Goal: Task Accomplishment & Management: Use online tool/utility

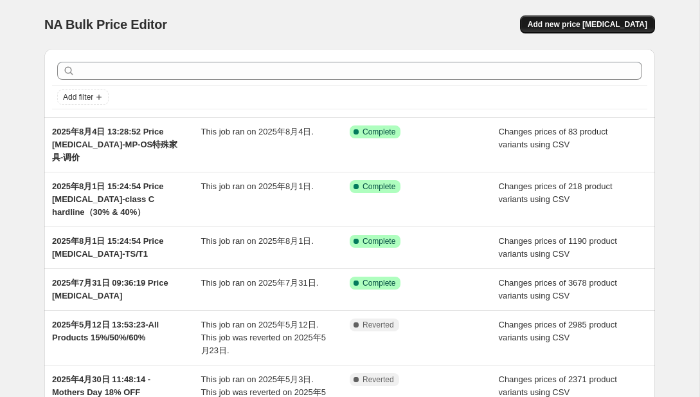
click at [555, 19] on span "Add new price [MEDICAL_DATA]" at bounding box center [588, 24] width 120 height 10
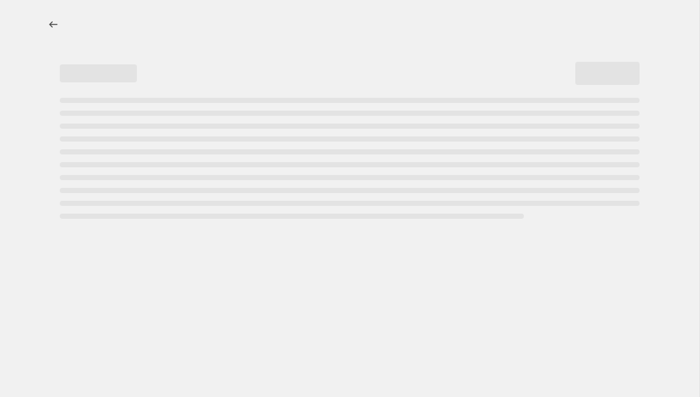
select select "percentage"
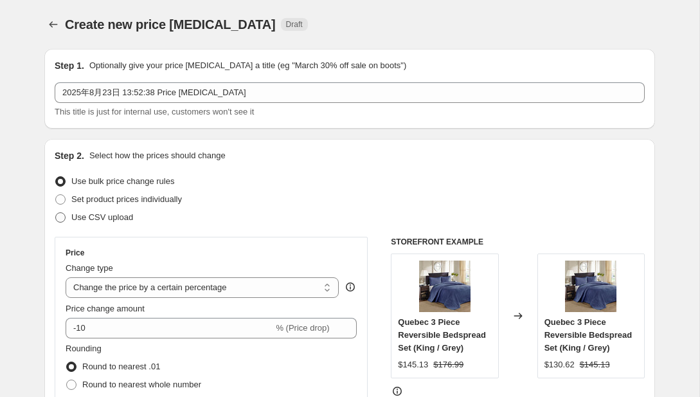
click at [121, 217] on span "Use CSV upload" at bounding box center [102, 217] width 62 height 10
click at [56, 213] on input "Use CSV upload" at bounding box center [55, 212] width 1 height 1
radio input "true"
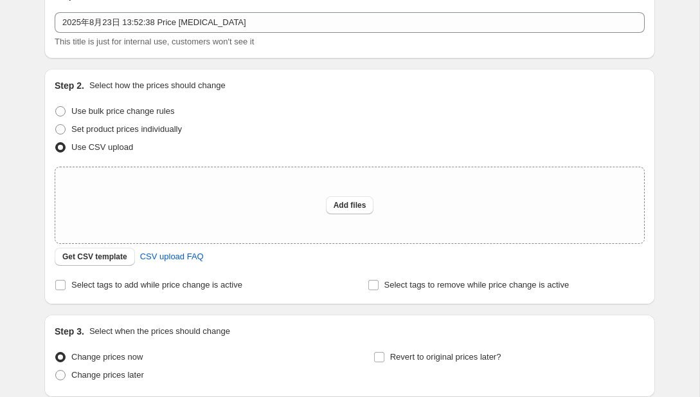
scroll to position [89, 0]
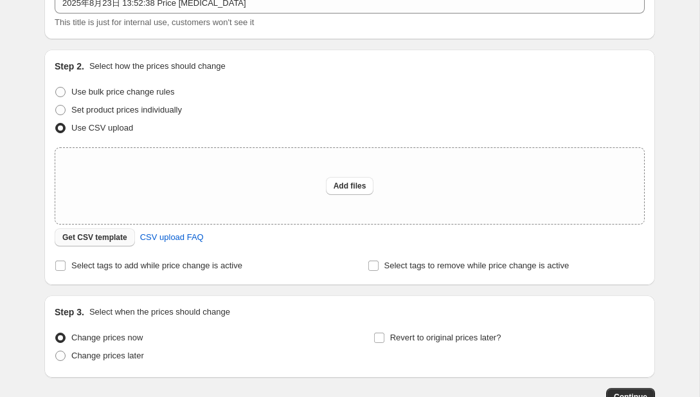
click at [114, 242] on span "Get CSV template" at bounding box center [94, 237] width 65 height 10
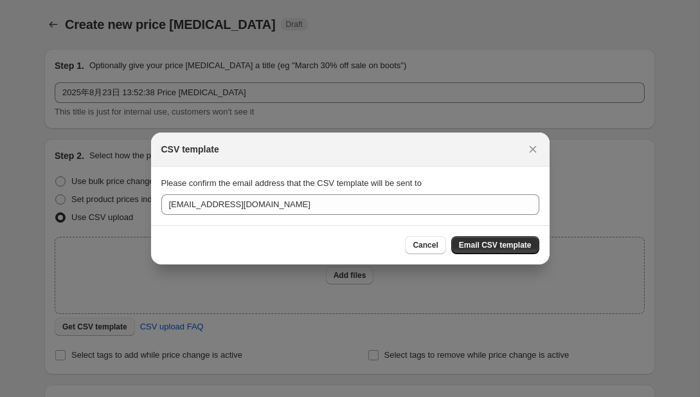
scroll to position [0, 0]
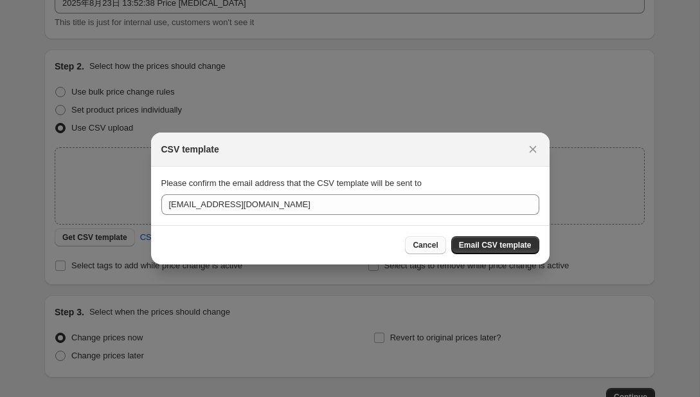
click at [421, 244] on span "Cancel" at bounding box center [425, 245] width 25 height 10
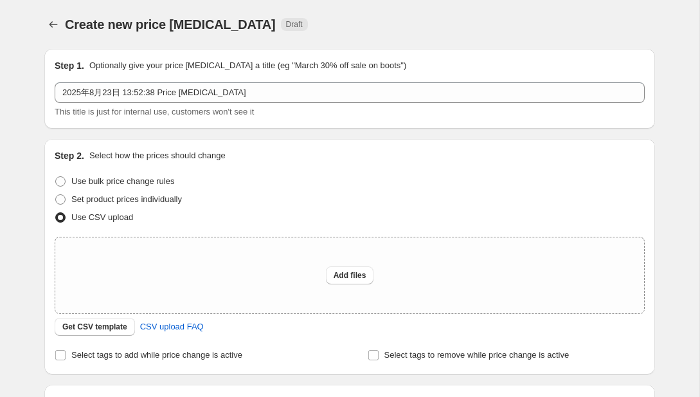
scroll to position [89, 0]
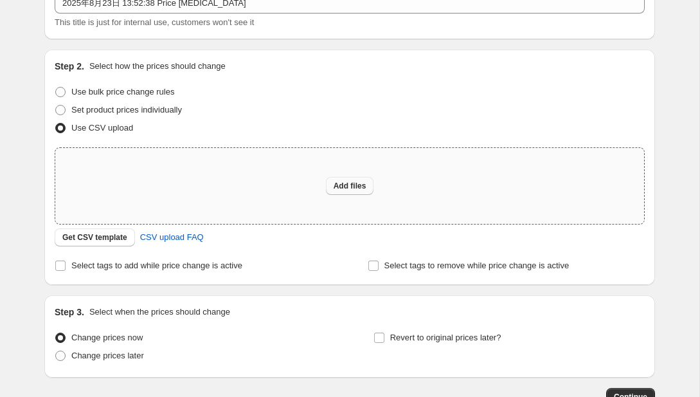
click at [356, 179] on button "Add files" at bounding box center [350, 186] width 48 height 18
type input "C:\fakepath\[PERSON_NAME]改价8.23.csv"
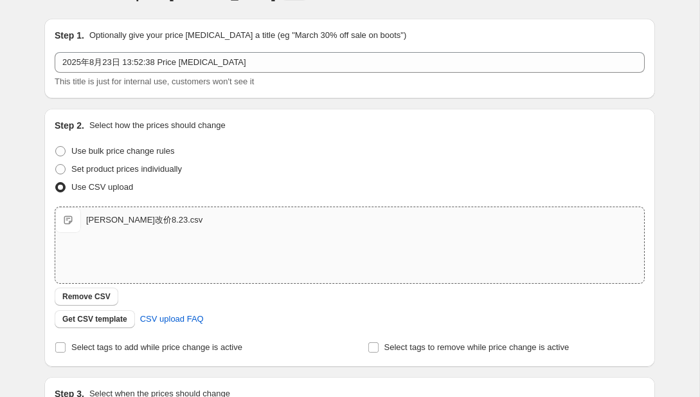
scroll to position [0, 0]
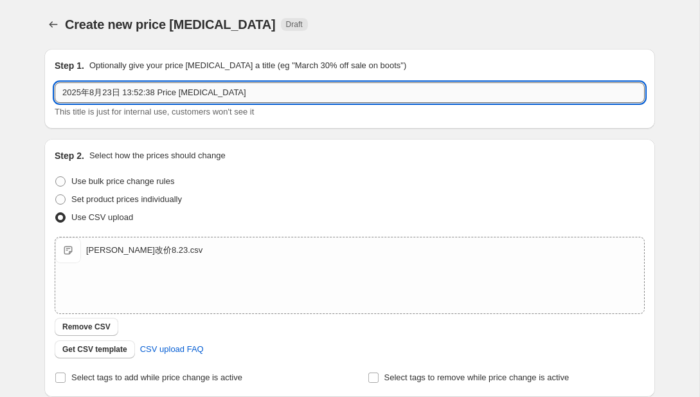
click at [260, 89] on input "2025年8月23日 13:52:38 Price [MEDICAL_DATA]" at bounding box center [350, 92] width 590 height 21
paste input "[PERSON_NAME]改价8.23"
click at [261, 96] on input "2025年8月23日 13:52:38 Price [MEDICAL_DATA]-[PERSON_NAME]改价8.23" at bounding box center [350, 92] width 590 height 21
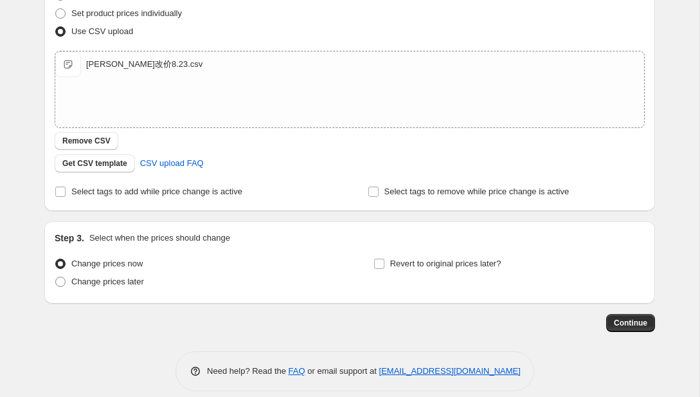
scroll to position [199, 0]
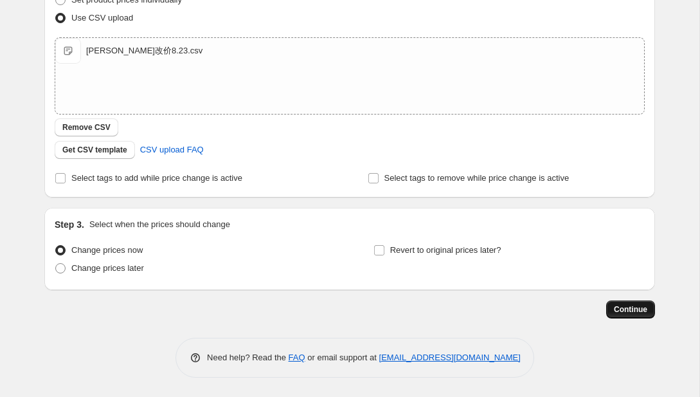
type input "2025年8月23日 13:52:38 Price [MEDICAL_DATA]-[PERSON_NAME]（without C）改价8.23"
click at [616, 309] on span "Continue" at bounding box center [630, 309] width 33 height 10
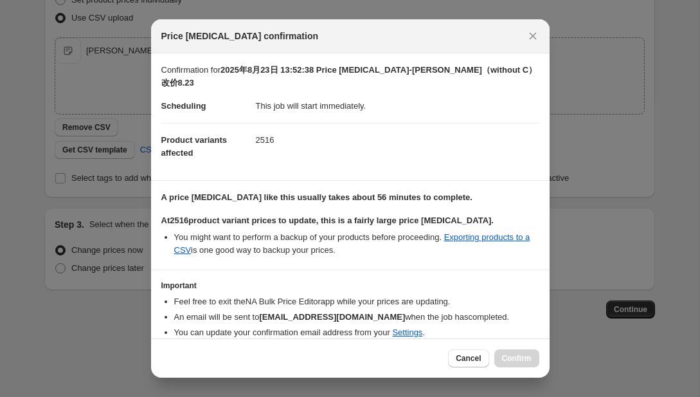
scroll to position [40, 0]
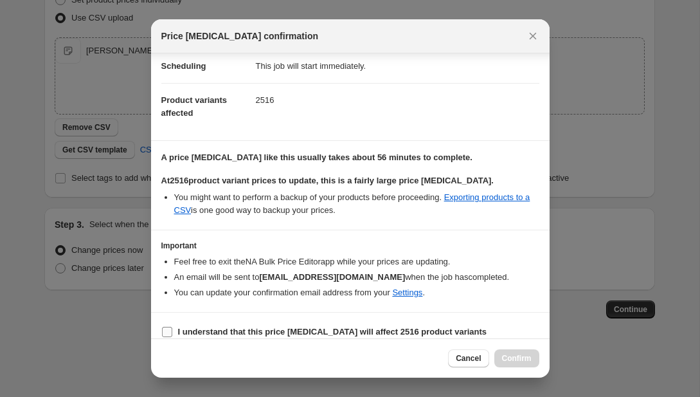
click at [166, 327] on input "I understand that this price [MEDICAL_DATA] will affect 2516 product variants" at bounding box center [167, 332] width 10 height 10
checkbox input "true"
click at [517, 355] on span "Confirm" at bounding box center [517, 358] width 30 height 10
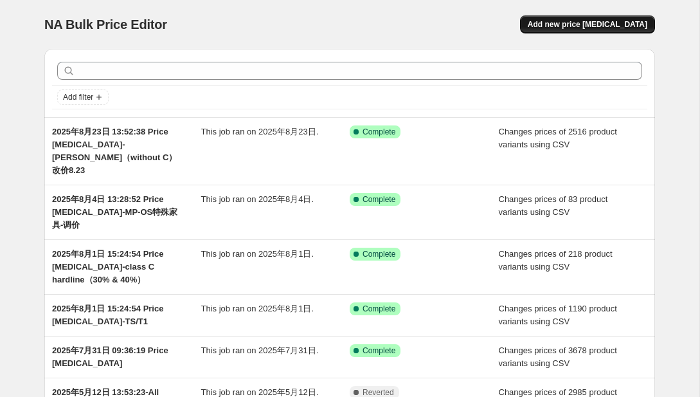
click at [572, 28] on span "Add new price [MEDICAL_DATA]" at bounding box center [588, 24] width 120 height 10
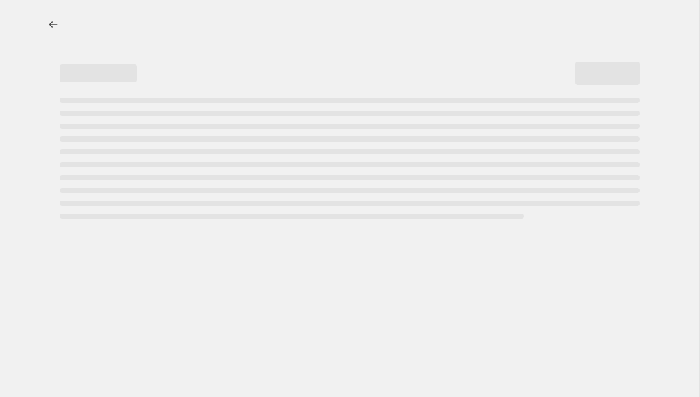
select select "percentage"
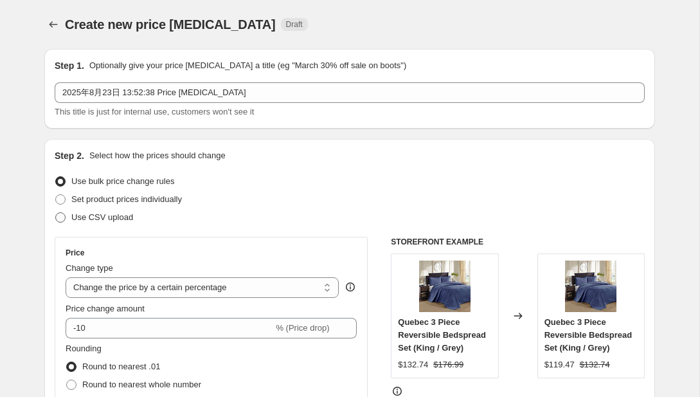
click at [105, 217] on span "Use CSV upload" at bounding box center [102, 217] width 62 height 10
click at [56, 213] on input "Use CSV upload" at bounding box center [55, 212] width 1 height 1
radio input "true"
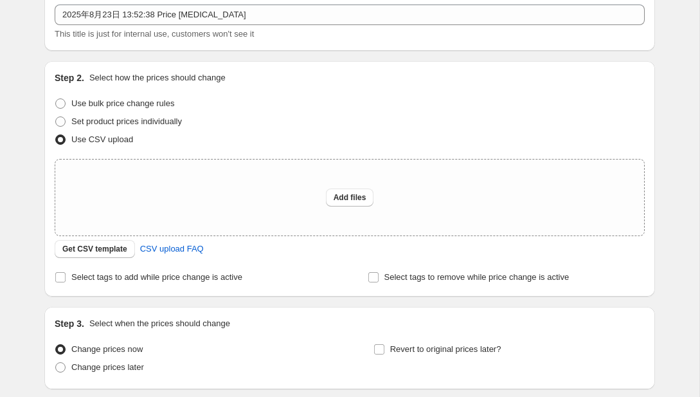
scroll to position [144, 0]
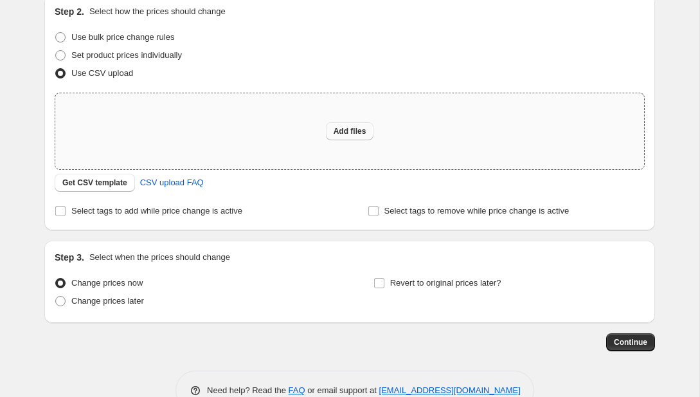
click at [330, 137] on button "Add files" at bounding box center [350, 131] width 48 height 18
type input "C:\fakepath\MPS-SL改价8.23.csv"
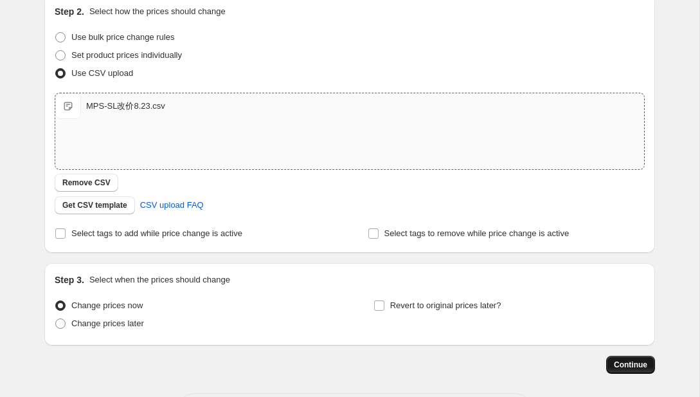
click at [618, 363] on span "Continue" at bounding box center [630, 364] width 33 height 10
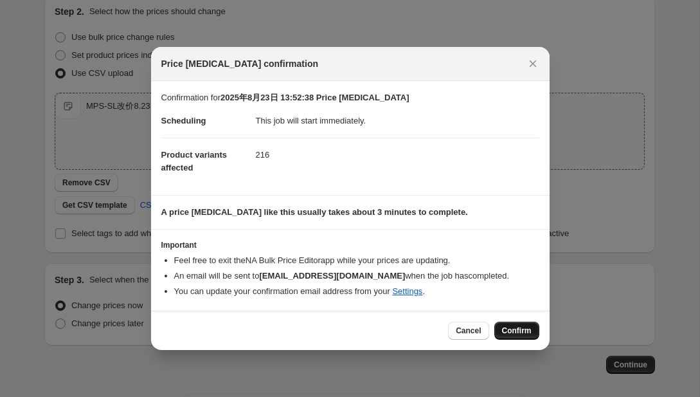
click at [511, 339] on button "Confirm" at bounding box center [516, 330] width 45 height 18
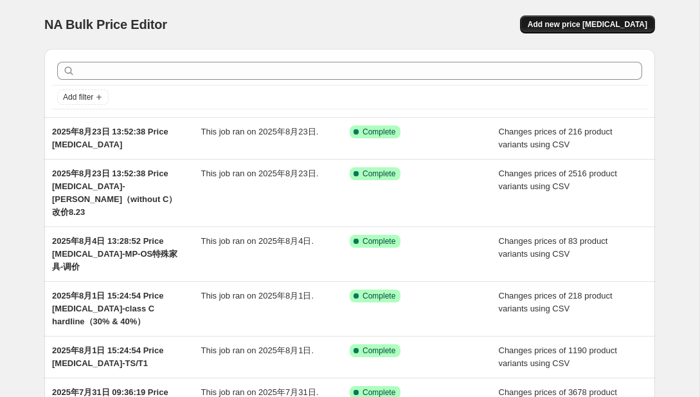
click at [604, 24] on span "Add new price [MEDICAL_DATA]" at bounding box center [588, 24] width 120 height 10
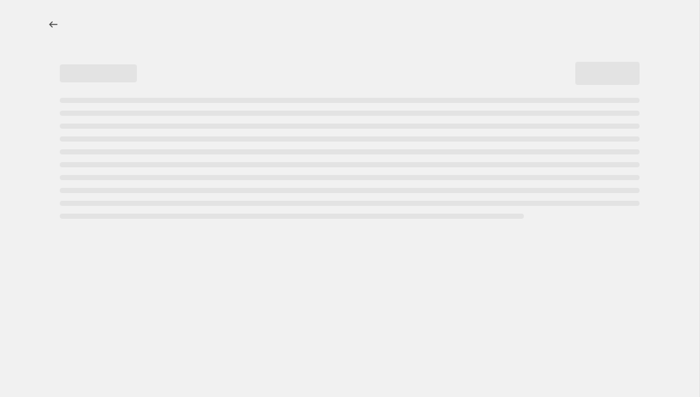
select select "percentage"
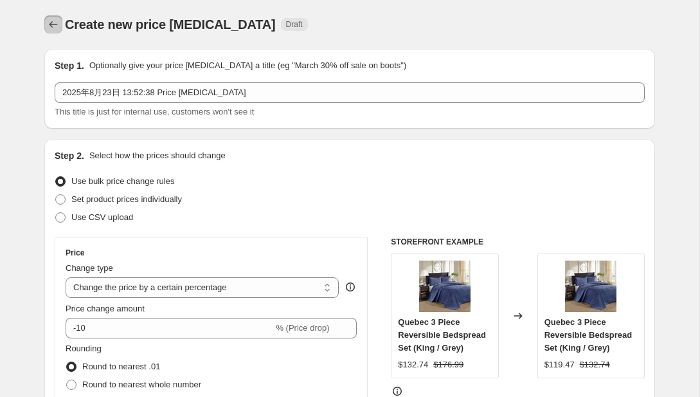
click at [54, 28] on icon "Price change jobs" at bounding box center [53, 24] width 13 height 13
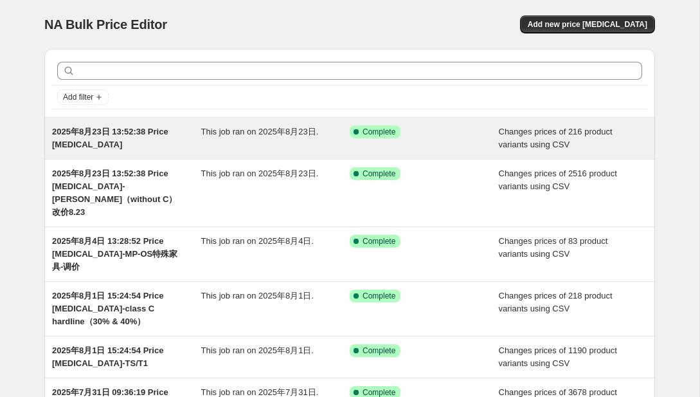
click at [132, 136] on span "2025年8月23日 13:52:38 Price [MEDICAL_DATA]" at bounding box center [110, 138] width 116 height 22
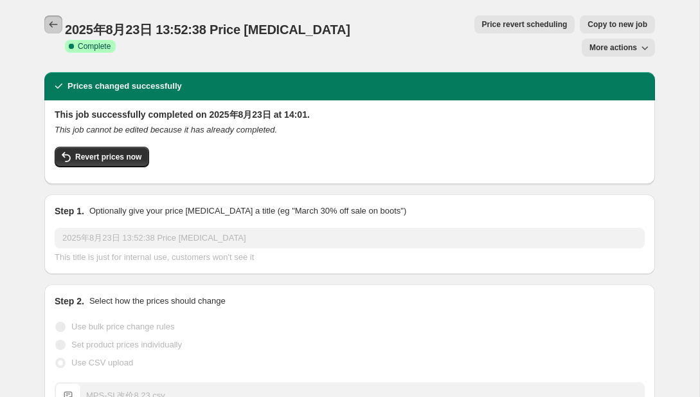
click at [49, 32] on button "Price change jobs" at bounding box center [53, 24] width 18 height 18
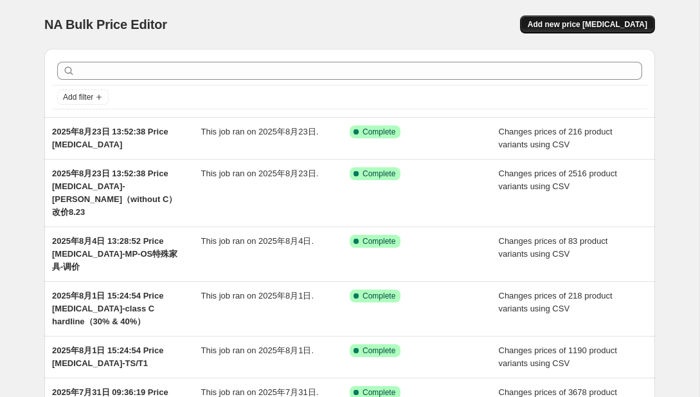
click at [583, 28] on span "Add new price [MEDICAL_DATA]" at bounding box center [588, 24] width 120 height 10
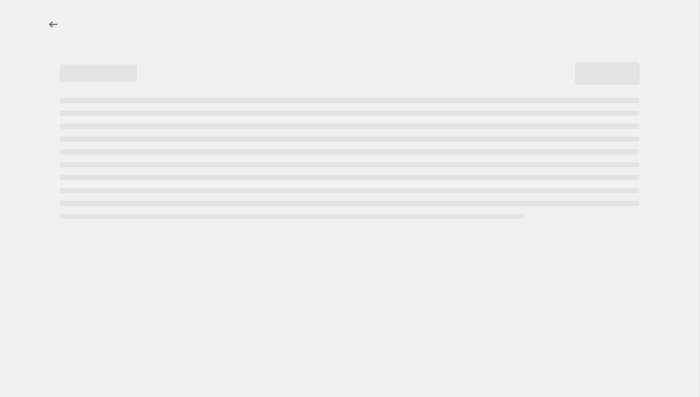
select select "percentage"
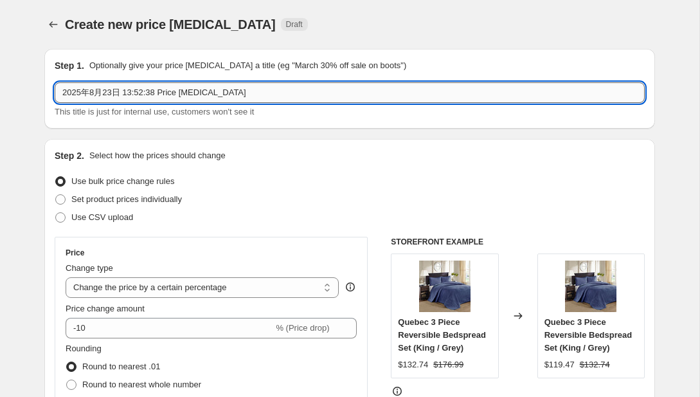
click at [248, 95] on input "2025年8月23日 13:52:38 Price [MEDICAL_DATA]" at bounding box center [350, 92] width 590 height 21
paste input "[PERSON_NAME]改价8.23"
type input "2025年8月23日 13:52:38 Price [MEDICAL_DATA]-[PERSON_NAME]改价8.23"
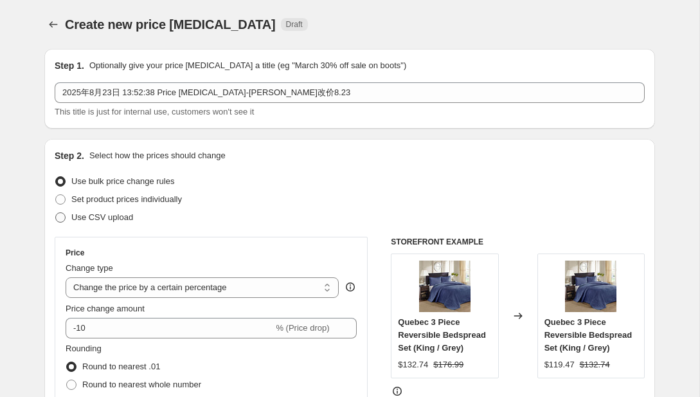
click at [94, 219] on span "Use CSV upload" at bounding box center [102, 217] width 62 height 10
click at [56, 213] on input "Use CSV upload" at bounding box center [55, 212] width 1 height 1
radio input "true"
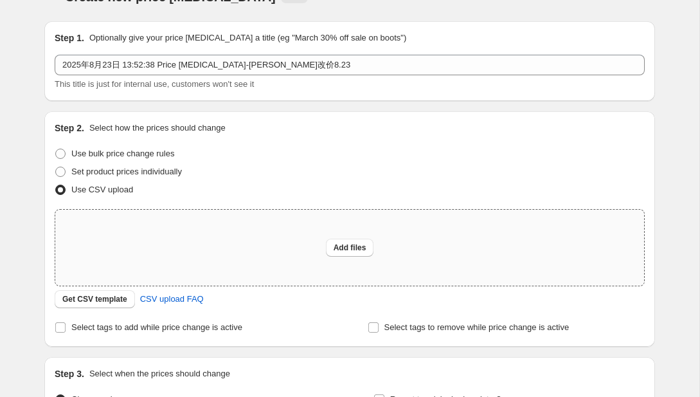
scroll to position [33, 0]
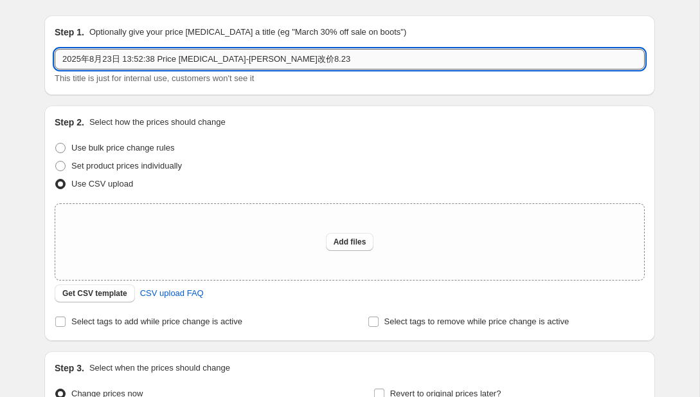
click at [263, 59] on input "2025年8月23日 13:52:38 Price [MEDICAL_DATA]-[PERSON_NAME]改价8.23" at bounding box center [350, 59] width 590 height 21
type input "2025年8月23日 13:52:38 Price [MEDICAL_DATA]-[PERSON_NAME]（without C）改价8.23"
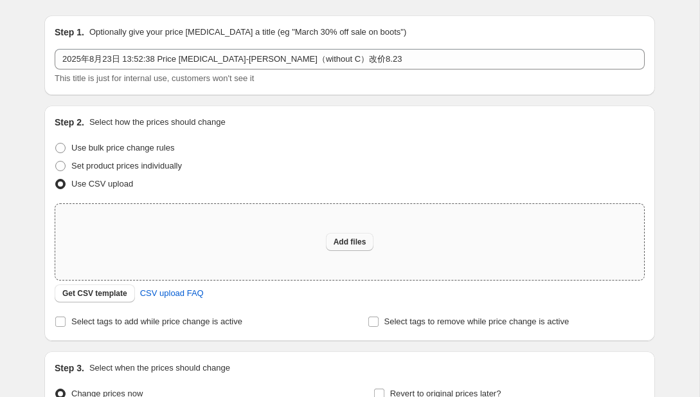
click at [334, 240] on span "Add files" at bounding box center [350, 242] width 33 height 10
type input "C:\fakepath\[PERSON_NAME]改价8.23.csv"
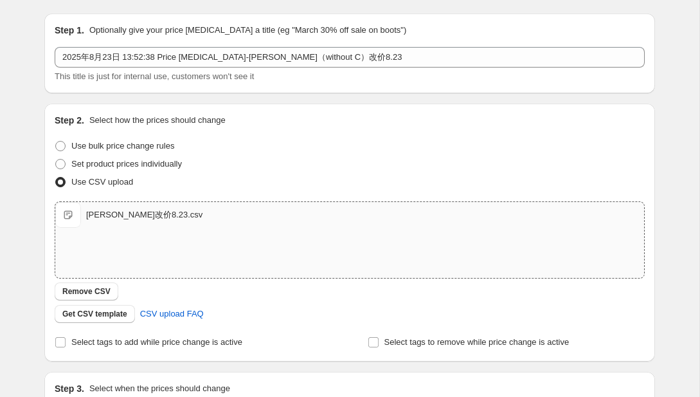
scroll to position [199, 0]
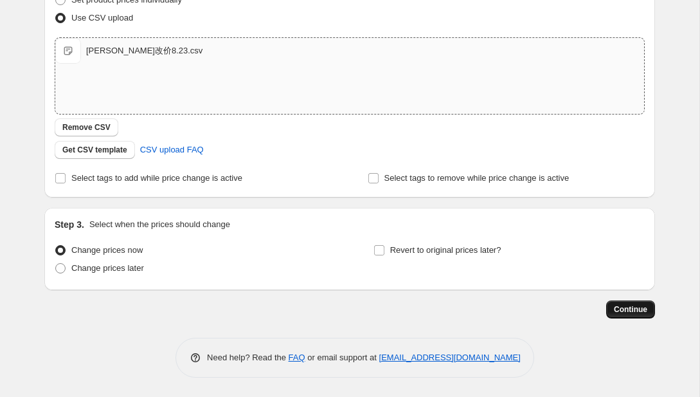
click at [643, 310] on span "Continue" at bounding box center [630, 309] width 33 height 10
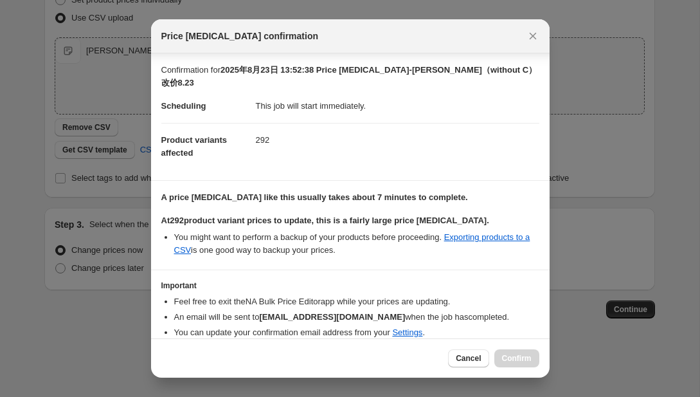
scroll to position [40, 0]
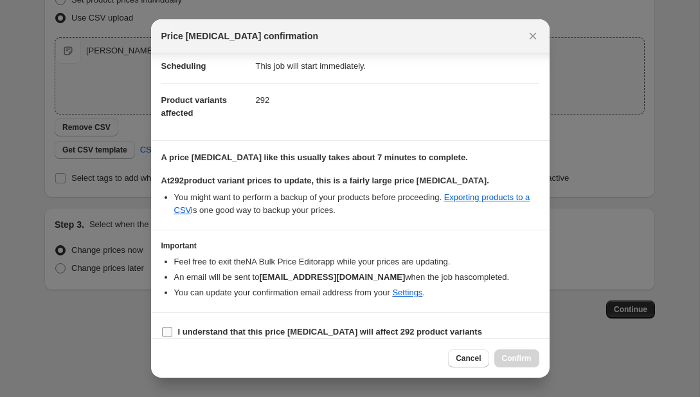
click at [395, 327] on b "I understand that this price [MEDICAL_DATA] will affect 292 product variants" at bounding box center [330, 332] width 304 height 10
click at [172, 327] on input "I understand that this price [MEDICAL_DATA] will affect 292 product variants" at bounding box center [167, 332] width 10 height 10
checkbox input "true"
click at [502, 355] on span "Confirm" at bounding box center [517, 358] width 30 height 10
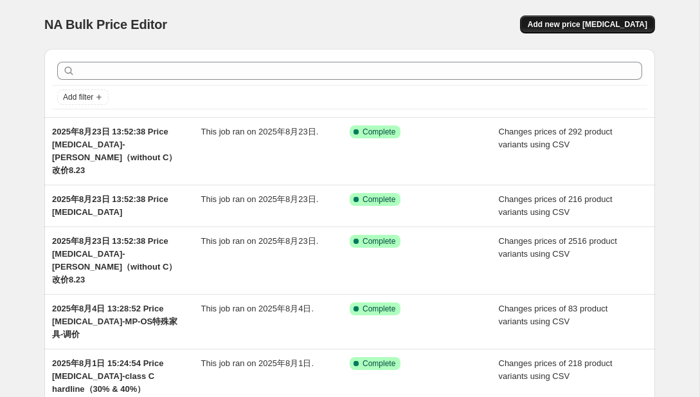
click at [555, 21] on span "Add new price [MEDICAL_DATA]" at bounding box center [588, 24] width 120 height 10
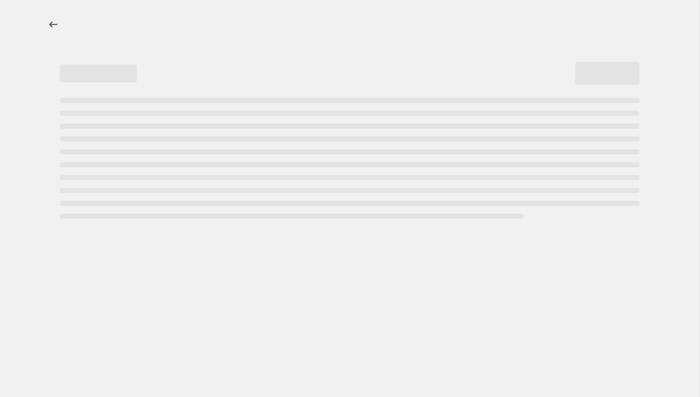
select select "percentage"
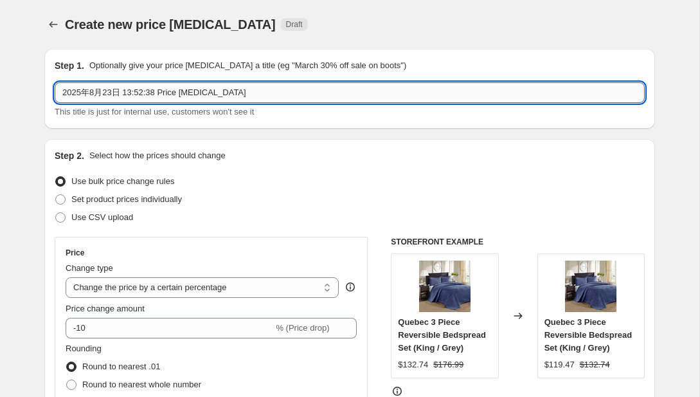
click at [271, 93] on input "2025年8月23日 13:52:38 Price [MEDICAL_DATA]" at bounding box center [350, 92] width 590 height 21
paste input "MP-T1改价0823"
type input "2025年8月23日 13:52:38 Price [MEDICAL_DATA]-MP-T1改价0823"
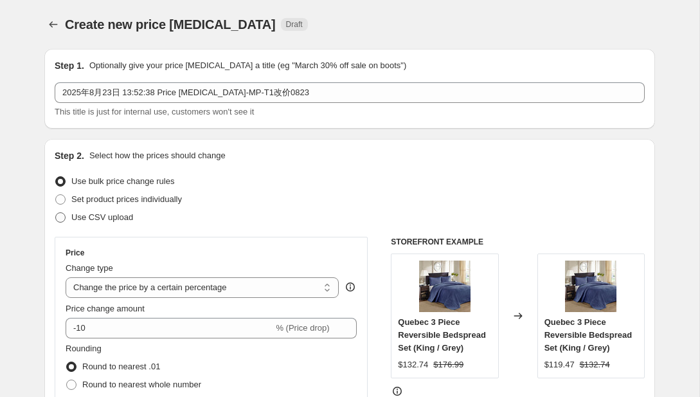
click at [71, 217] on span "Use CSV upload" at bounding box center [102, 217] width 62 height 10
click at [56, 213] on input "Use CSV upload" at bounding box center [55, 212] width 1 height 1
radio input "true"
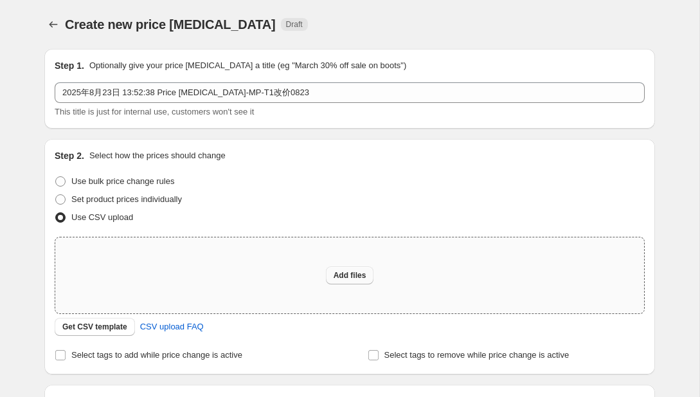
click at [326, 278] on button "Add files" at bounding box center [350, 275] width 48 height 18
type input "C:\fakepath\MP-T1改价0823.csv"
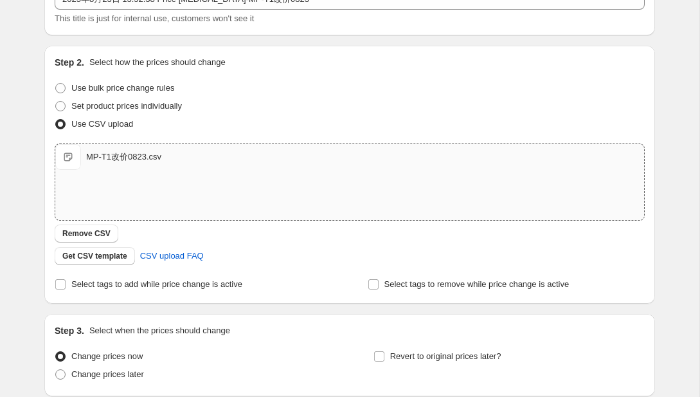
scroll to position [199, 0]
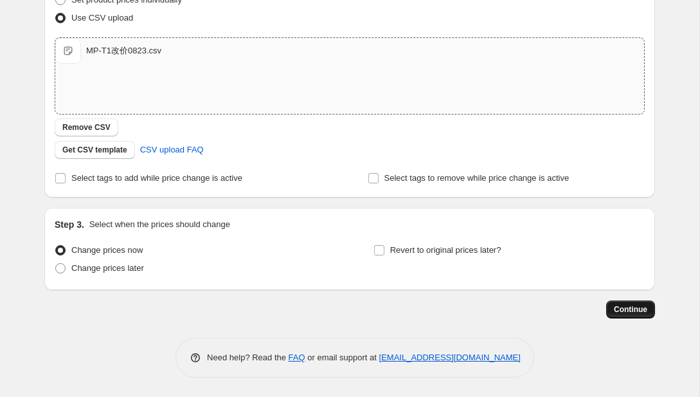
click at [634, 309] on span "Continue" at bounding box center [630, 309] width 33 height 10
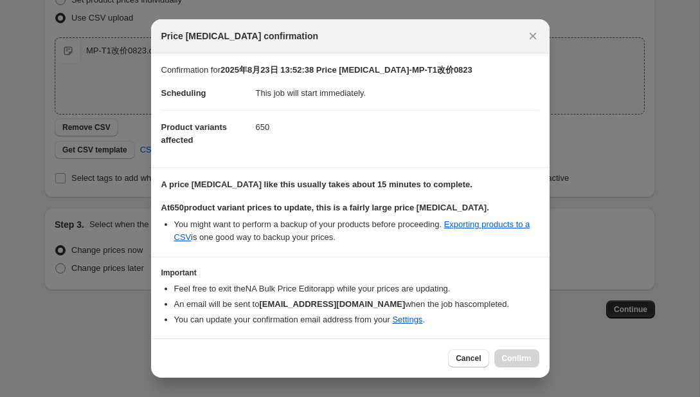
scroll to position [40, 0]
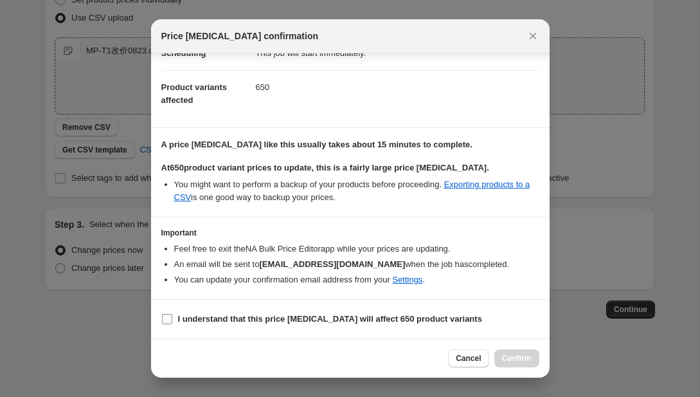
click at [193, 325] on label "I understand that this price [MEDICAL_DATA] will affect 650 product variants" at bounding box center [321, 319] width 321 height 18
click at [172, 324] on input "I understand that this price [MEDICAL_DATA] will affect 650 product variants" at bounding box center [167, 319] width 10 height 10
checkbox input "true"
click at [525, 359] on span "Confirm" at bounding box center [517, 358] width 30 height 10
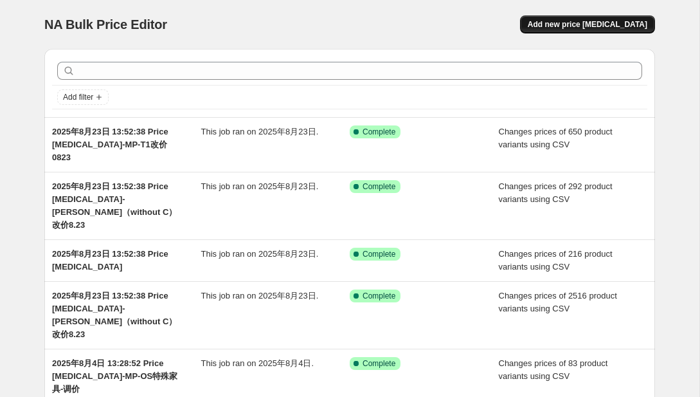
click at [571, 23] on span "Add new price [MEDICAL_DATA]" at bounding box center [588, 24] width 120 height 10
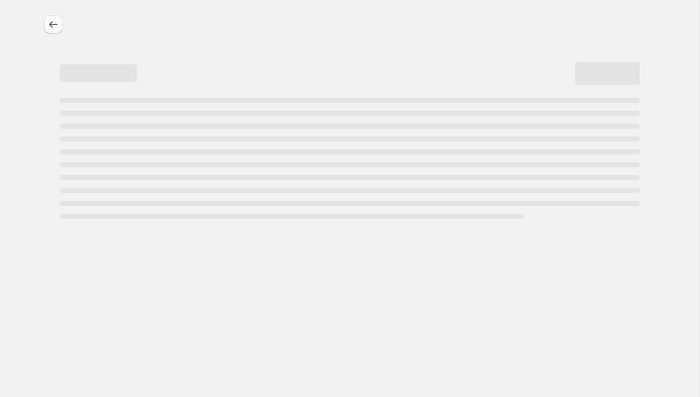
click at [56, 26] on icon "Price change jobs" at bounding box center [53, 24] width 13 height 13
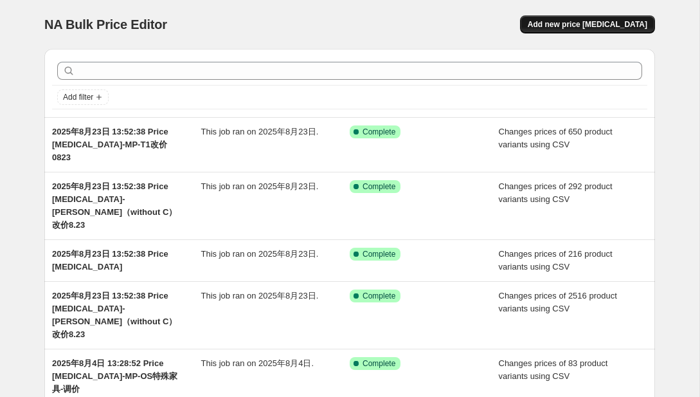
click at [554, 27] on span "Add new price [MEDICAL_DATA]" at bounding box center [588, 24] width 120 height 10
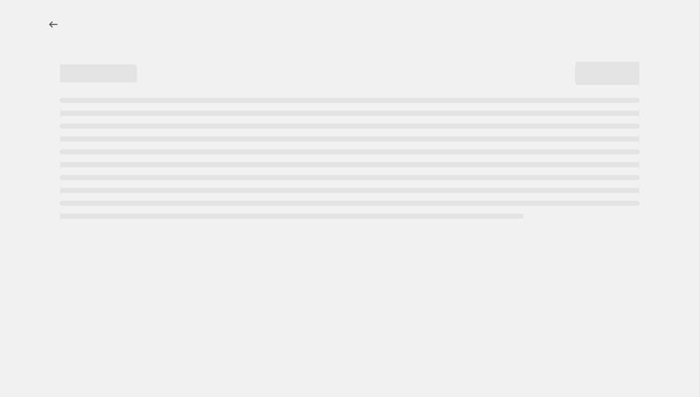
select select "percentage"
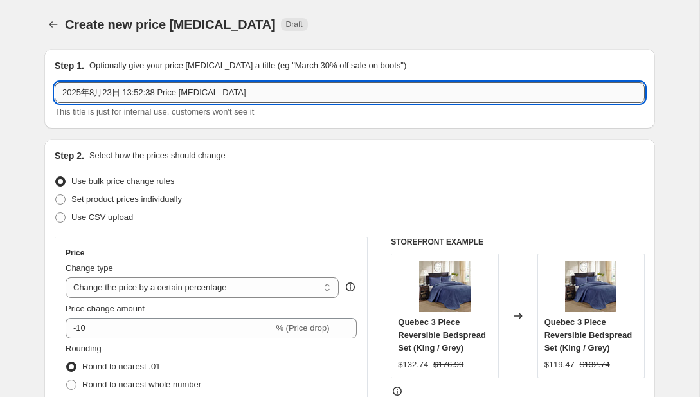
click at [271, 89] on input "2025年8月23日 13:52:38 Price [MEDICAL_DATA]" at bounding box center [350, 92] width 590 height 21
paste input "MP-TS改价0823"
type input "2025年8月23日 13:52:38 Price [MEDICAL_DATA]-MP-TS改价0823"
click at [72, 220] on span "Use CSV upload" at bounding box center [102, 217] width 62 height 10
click at [56, 213] on input "Use CSV upload" at bounding box center [55, 212] width 1 height 1
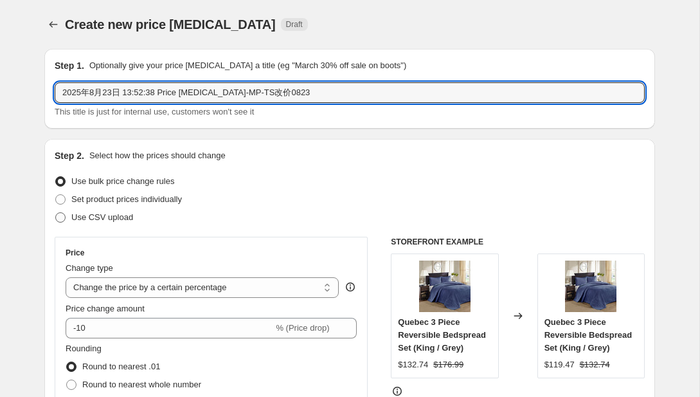
radio input "true"
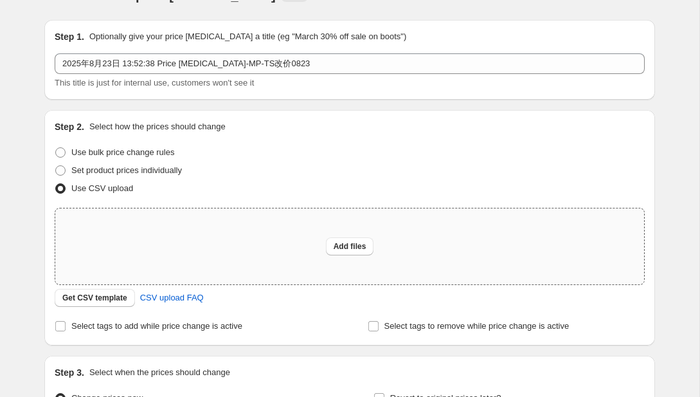
scroll to position [35, 0]
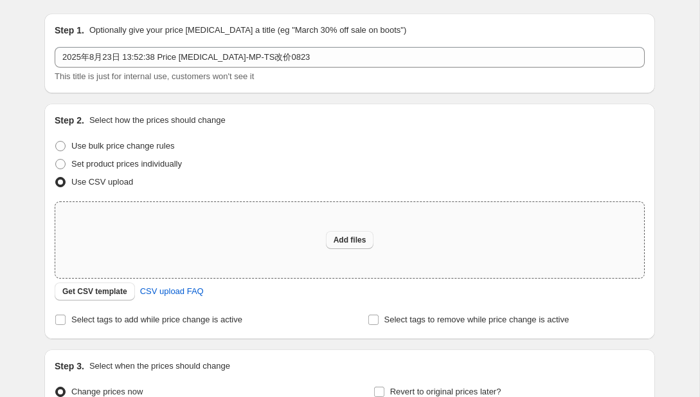
click at [338, 238] on span "Add files" at bounding box center [350, 240] width 33 height 10
type input "C:\fakepath\MP-TS改价0823.csv"
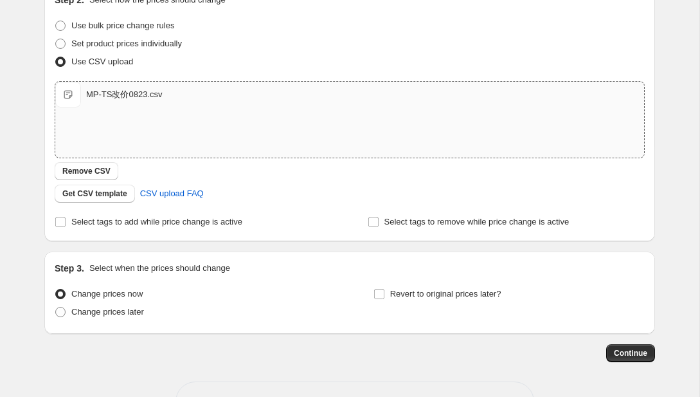
scroll to position [199, 0]
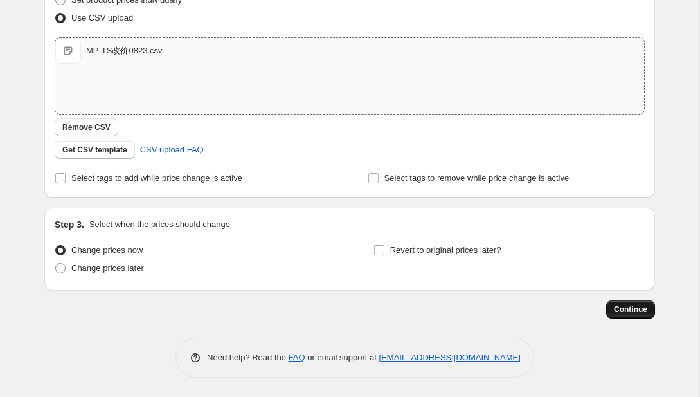
click at [631, 309] on span "Continue" at bounding box center [630, 309] width 33 height 10
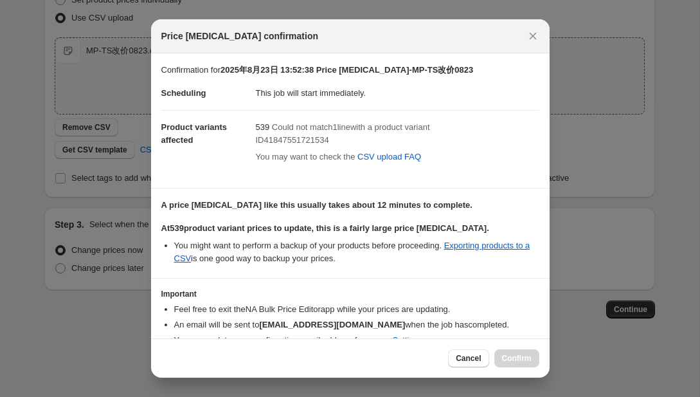
scroll to position [60, 0]
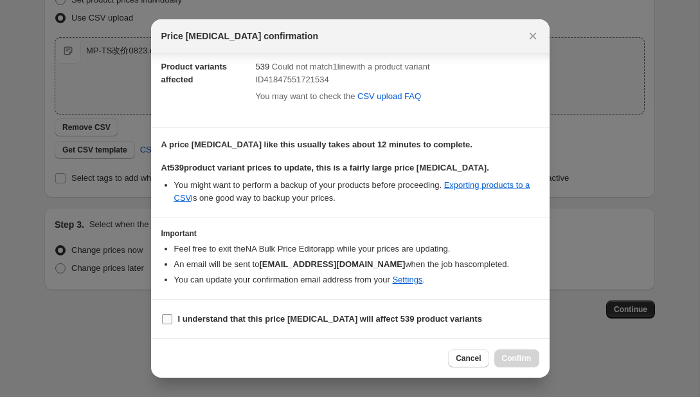
click at [262, 316] on b "I understand that this price [MEDICAL_DATA] will affect 539 product variants" at bounding box center [330, 319] width 304 height 10
click at [172, 316] on input "I understand that this price [MEDICAL_DATA] will affect 539 product variants" at bounding box center [167, 319] width 10 height 10
checkbox input "true"
click at [515, 363] on button "Confirm" at bounding box center [516, 358] width 45 height 18
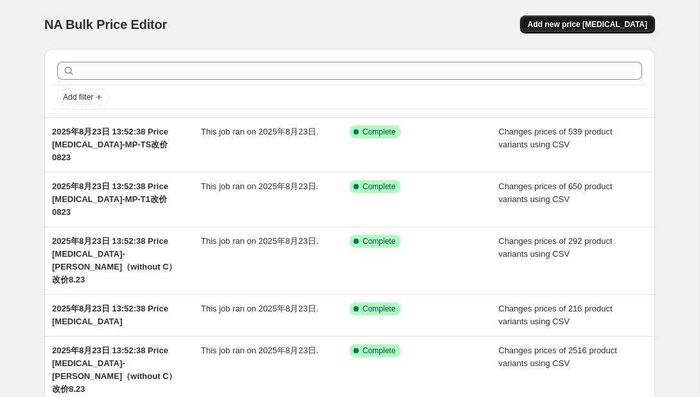
click at [558, 26] on span "Add new price [MEDICAL_DATA]" at bounding box center [588, 24] width 120 height 10
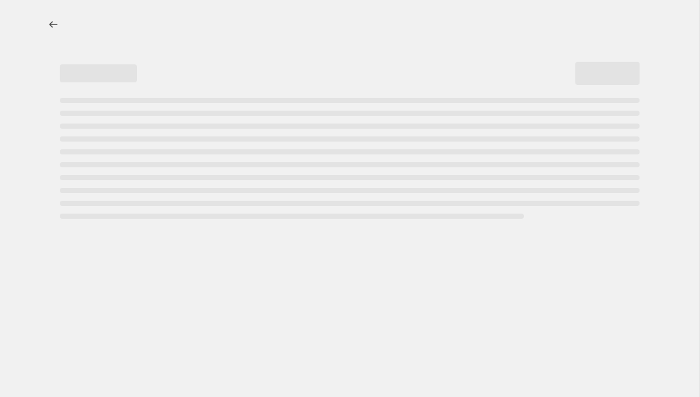
select select "percentage"
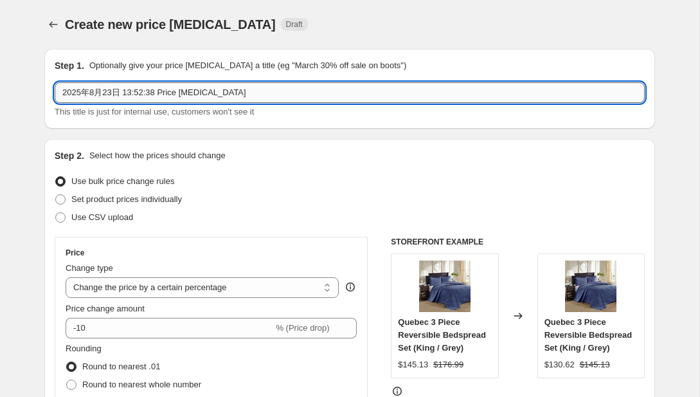
click at [373, 93] on input "2025年8月23日 13:52:38 Price [MEDICAL_DATA]" at bounding box center [350, 92] width 590 height 21
paste input "MP-giveaway8.23"
type input "2025年8月23日 13:52:38 Price [MEDICAL_DATA]-MP-giveaway8.23"
click at [66, 220] on span at bounding box center [61, 217] width 12 height 12
click at [56, 213] on input "Use CSV upload" at bounding box center [55, 212] width 1 height 1
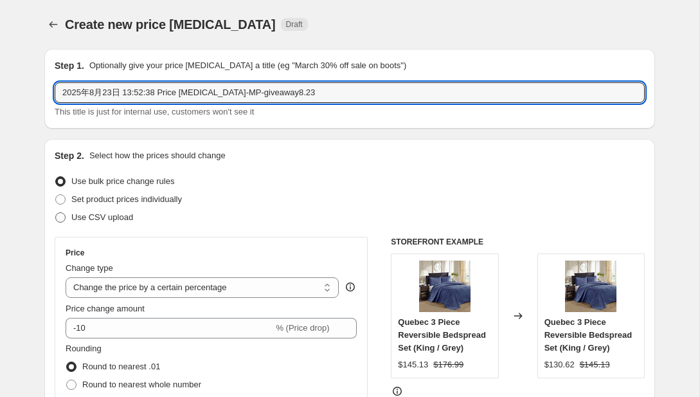
radio input "true"
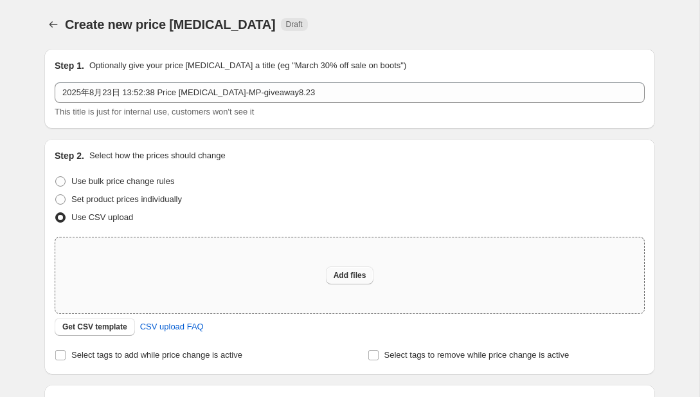
click at [348, 278] on span "Add files" at bounding box center [350, 275] width 33 height 10
type input "C:\fakepath\MP-giveaway8.23.csv"
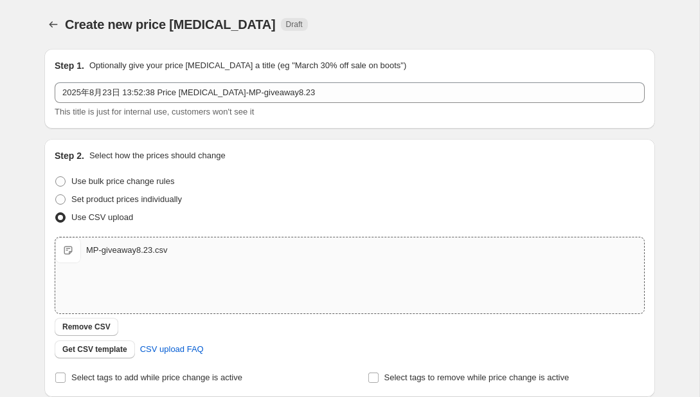
scroll to position [199, 0]
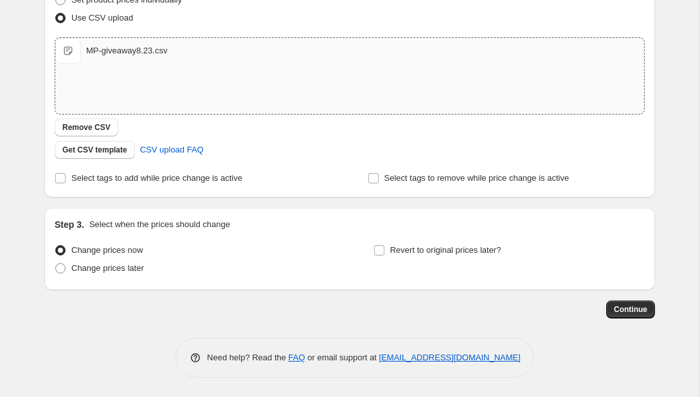
click at [632, 324] on div "Step 1. Optionally give your price [MEDICAL_DATA] a title (eg "March 30% off sa…" at bounding box center [349, 108] width 611 height 538
click at [633, 316] on button "Continue" at bounding box center [630, 309] width 49 height 18
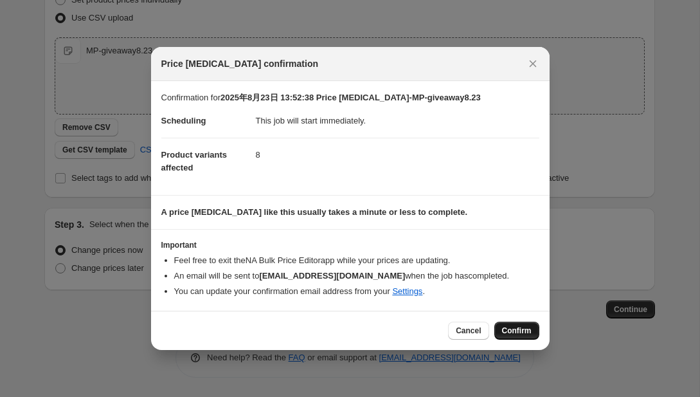
click at [537, 336] on button "Confirm" at bounding box center [516, 330] width 45 height 18
